Goal: Ask a question

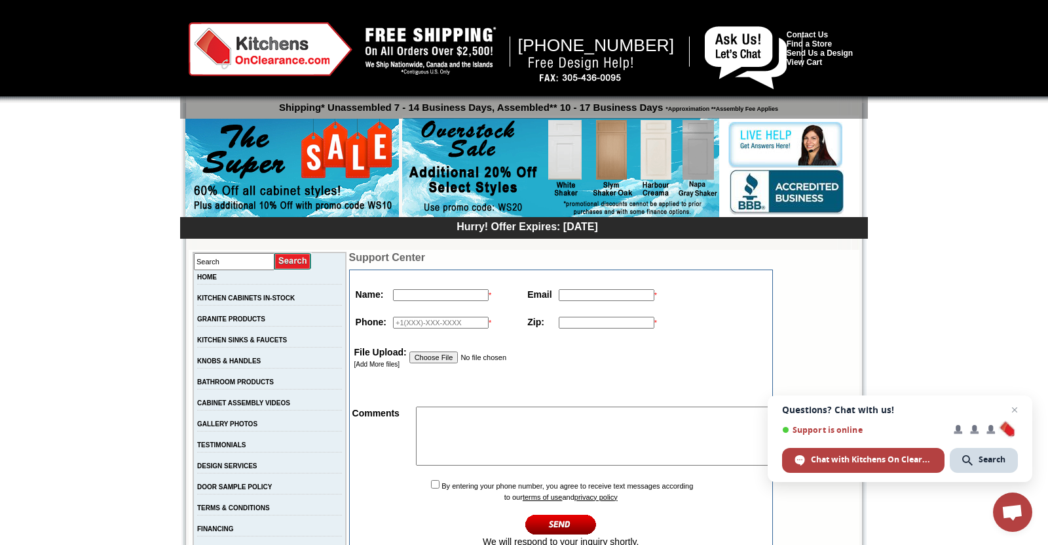
scroll to position [891, 0]
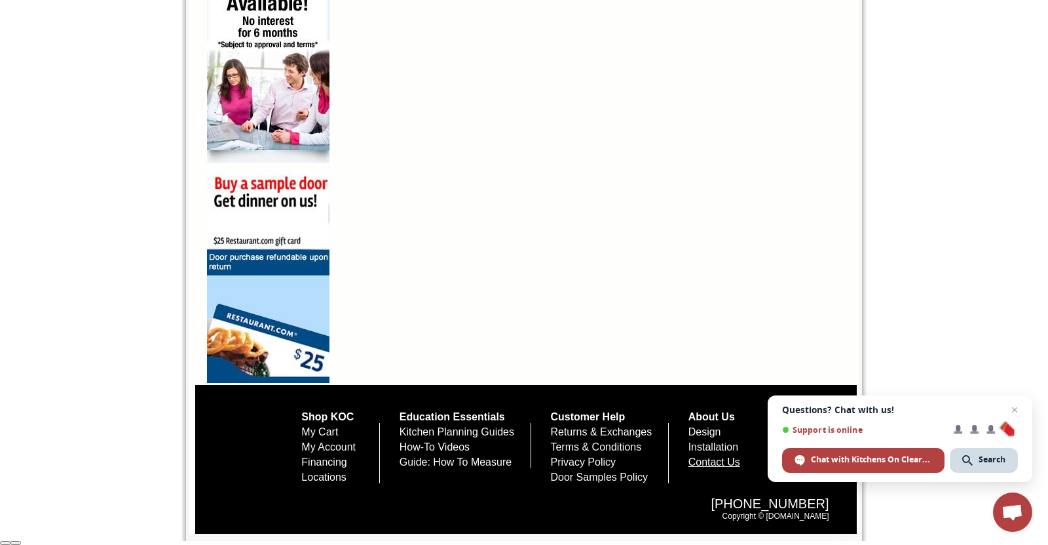
click at [740, 459] on link "Contact Us" at bounding box center [715, 461] width 52 height 11
